Goal: Information Seeking & Learning: Learn about a topic

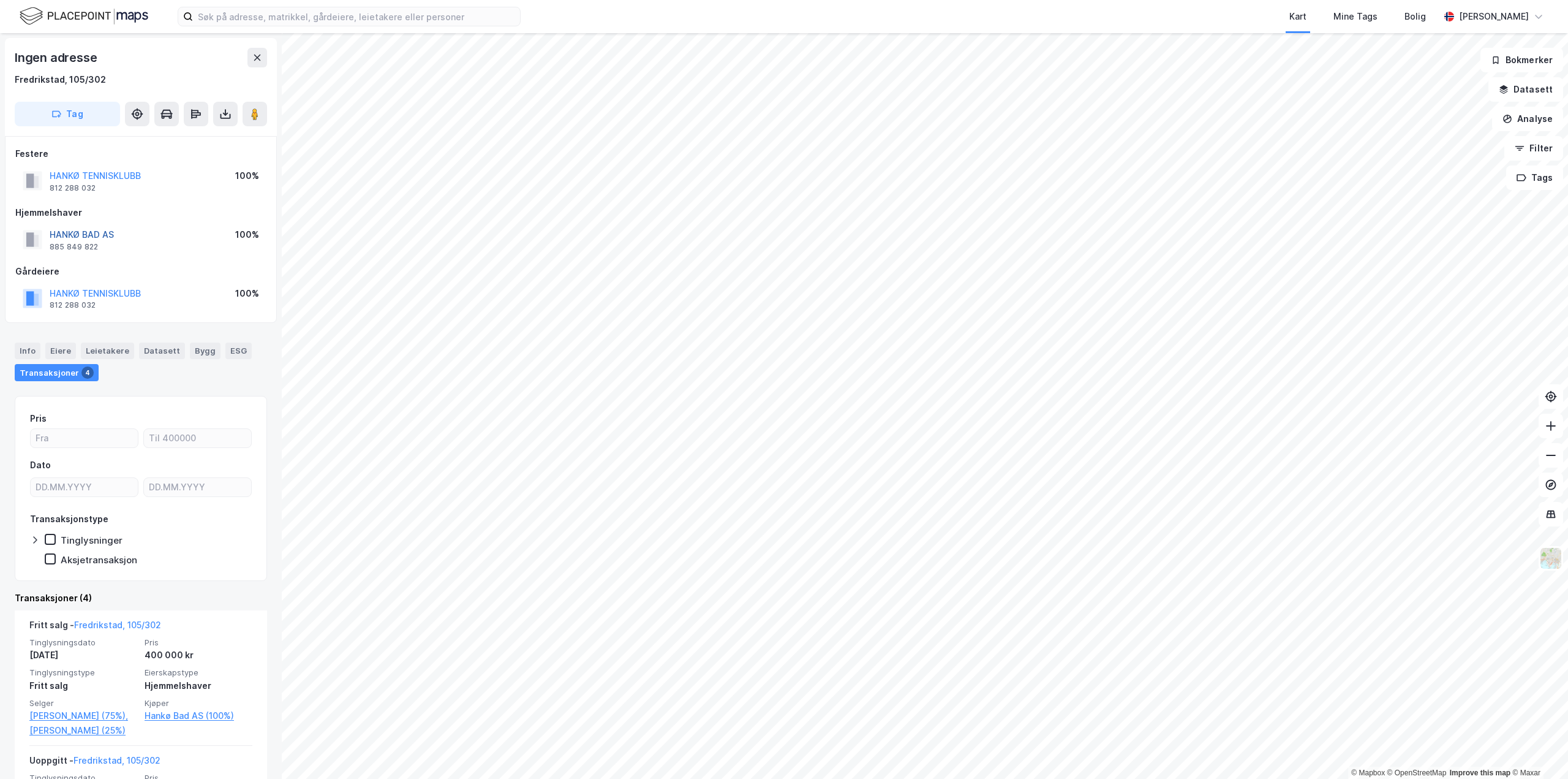
click at [0, 0] on button "HANKØ BAD AS" at bounding box center [0, 0] width 0 height 0
